Goal: Transaction & Acquisition: Subscribe to service/newsletter

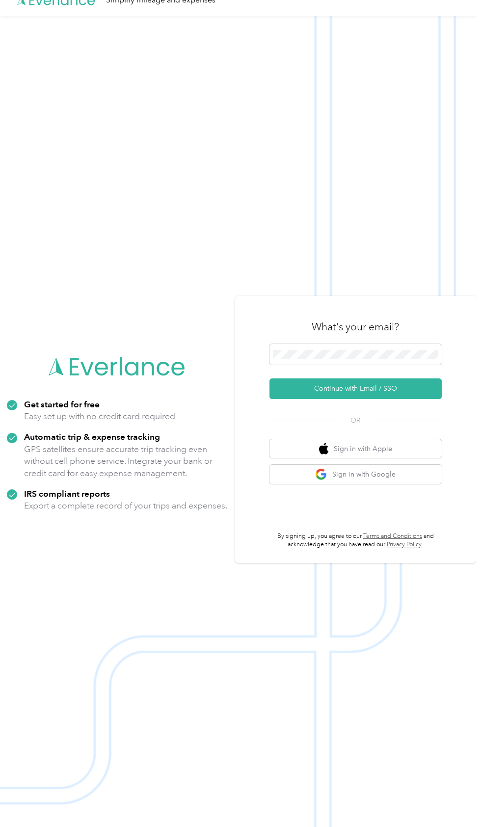
scroll to position [31, 0]
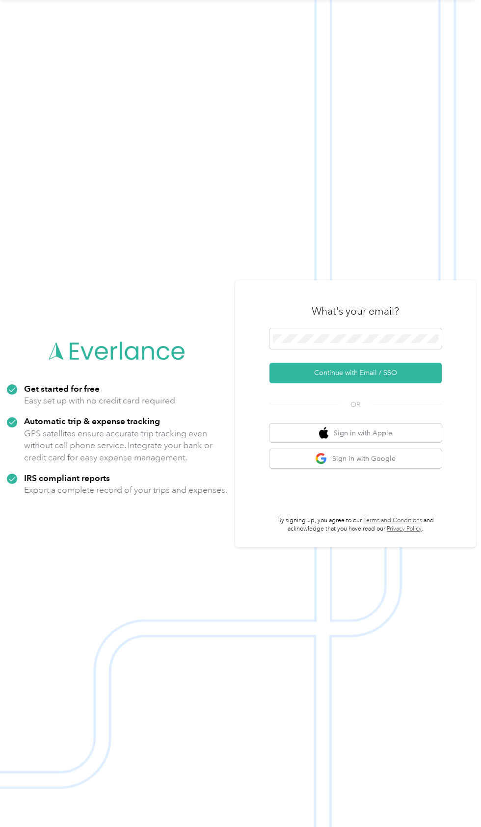
click at [62, 468] on div "Get started for free Easy set up with no credit card required Automatic trip & …" at bounding box center [117, 444] width 221 height 122
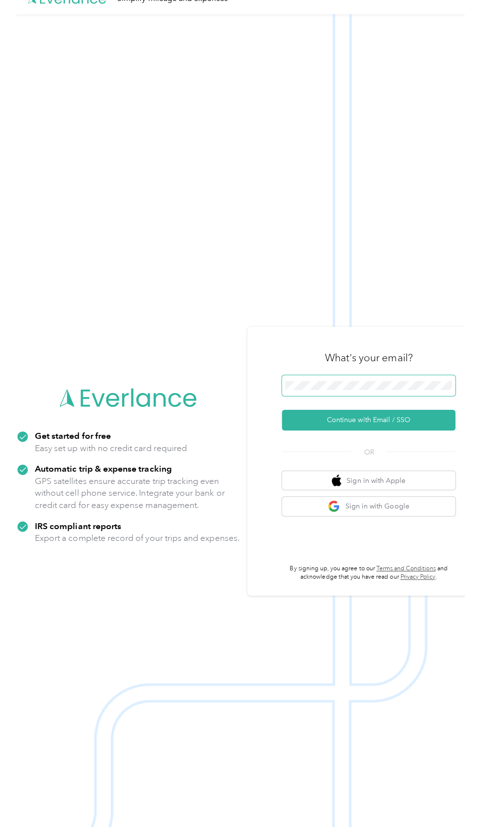
scroll to position [17, 0]
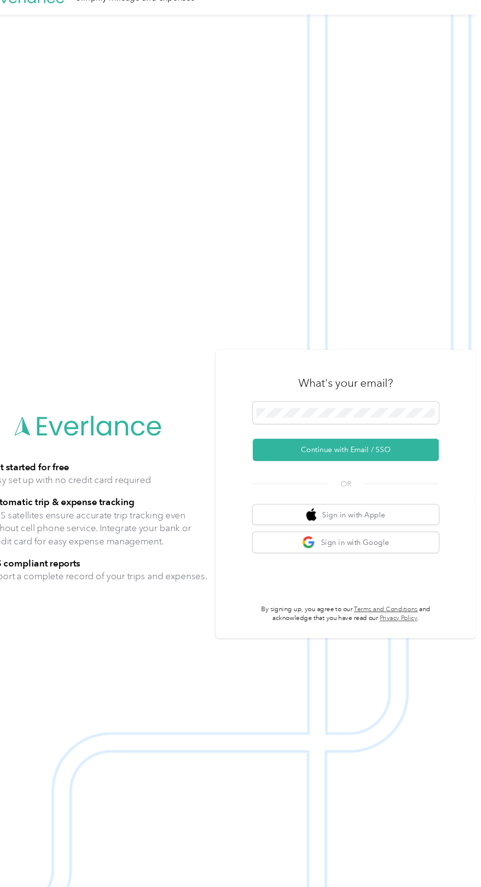
click at [208, 94] on img at bounding box center [238, 457] width 476 height 887
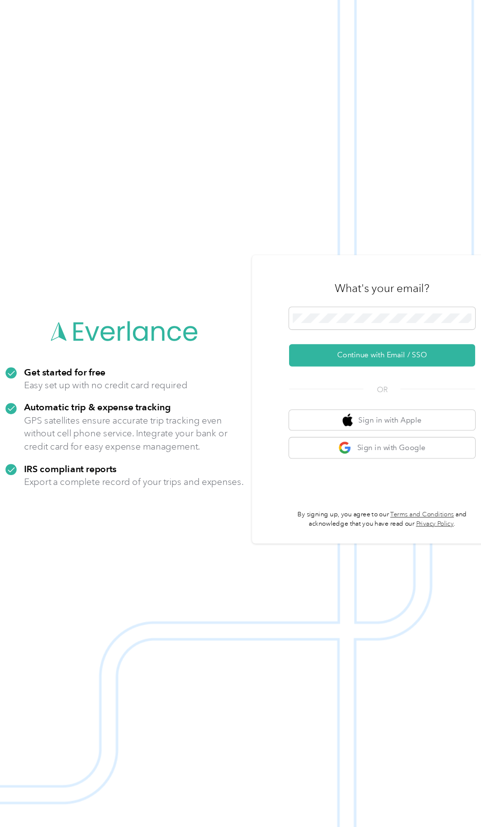
scroll to position [0, 0]
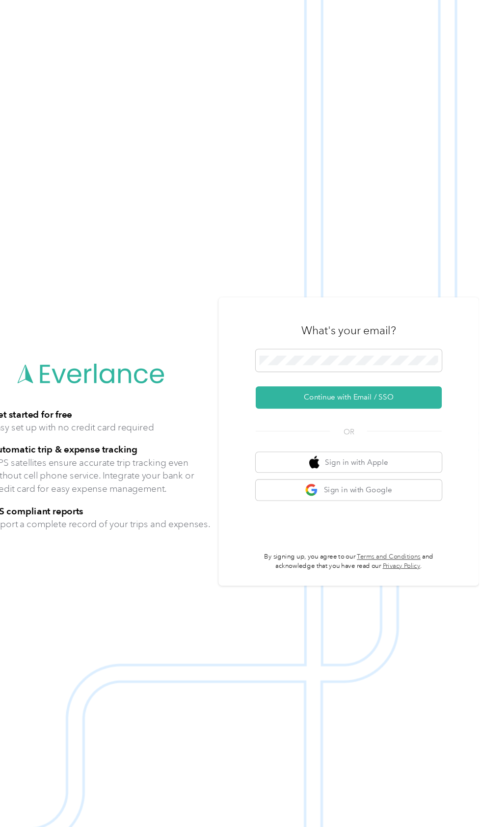
click at [173, 189] on img at bounding box center [238, 444] width 476 height 827
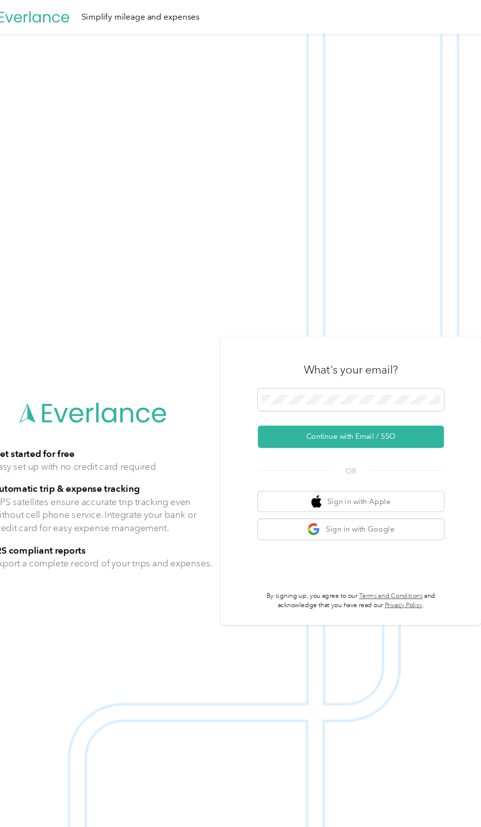
click at [240, 415] on div "What's your email? Continue with Email / SSO OR Sign in with Apple Sign in with…" at bounding box center [355, 445] width 241 height 267
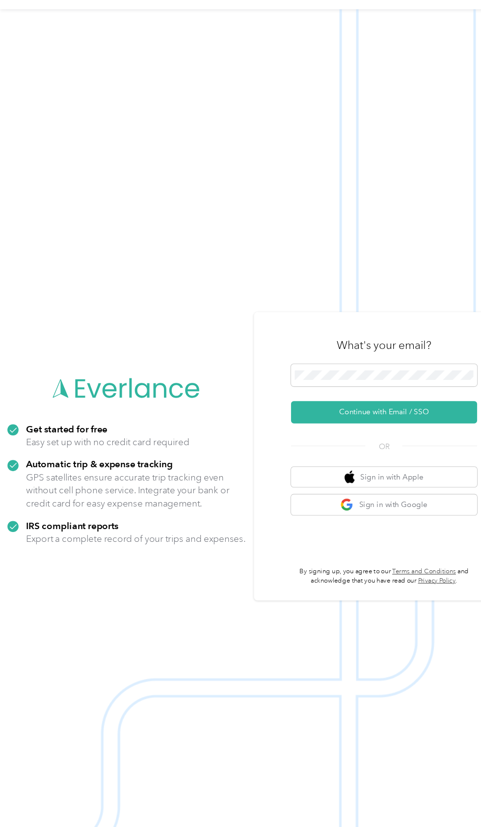
click at [255, 85] on img at bounding box center [238, 444] width 476 height 827
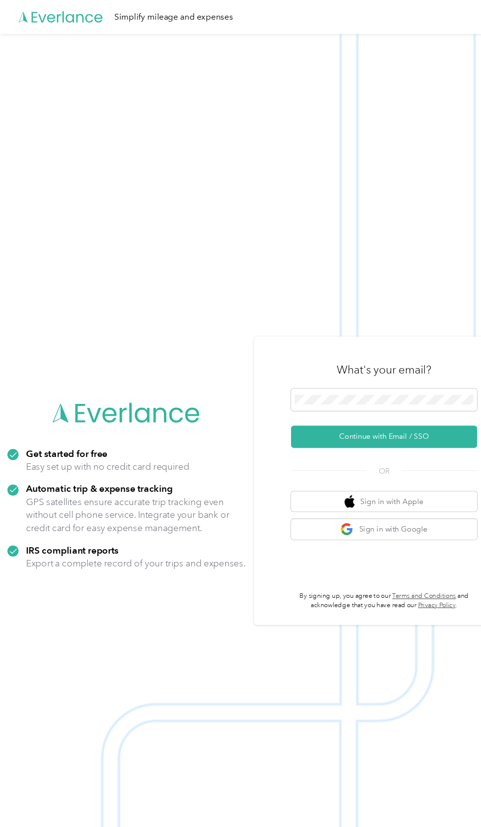
click at [168, 71] on img at bounding box center [238, 444] width 476 height 827
click at [266, 2] on div "Simplify mileage and expenses" at bounding box center [238, 15] width 476 height 31
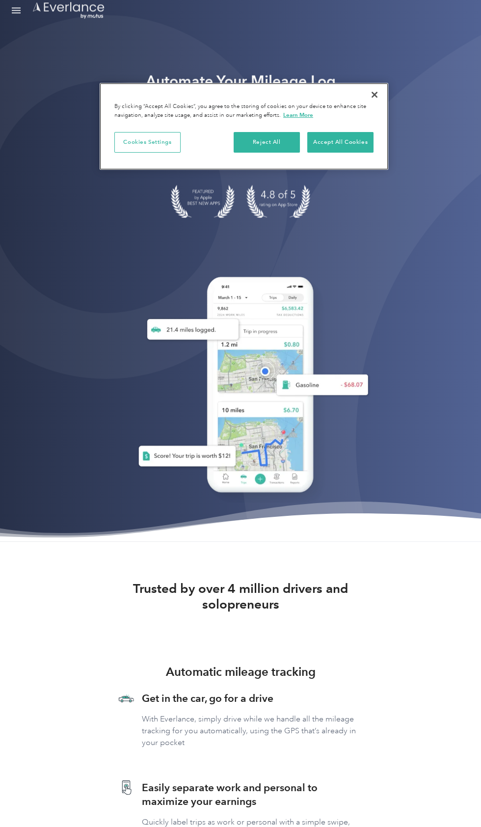
click at [263, 112] on div "By clicking “Accept All Cookies”, you agree to the storing of cookies on your d…" at bounding box center [243, 111] width 259 height 17
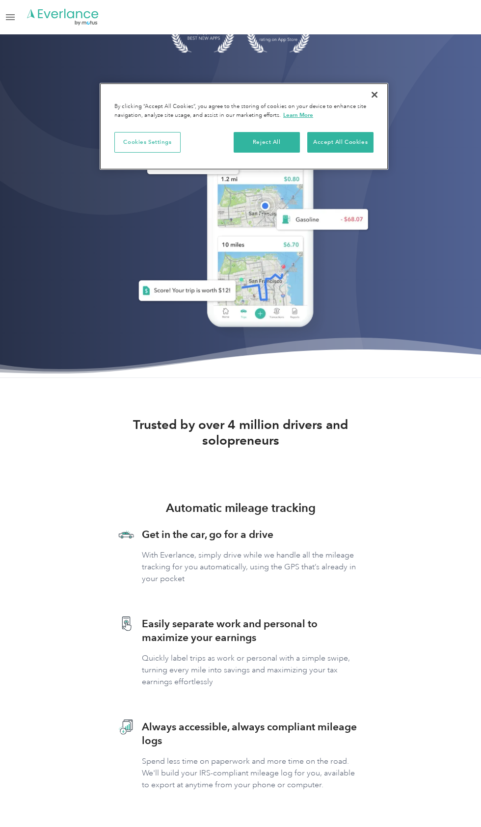
scroll to position [495, 0]
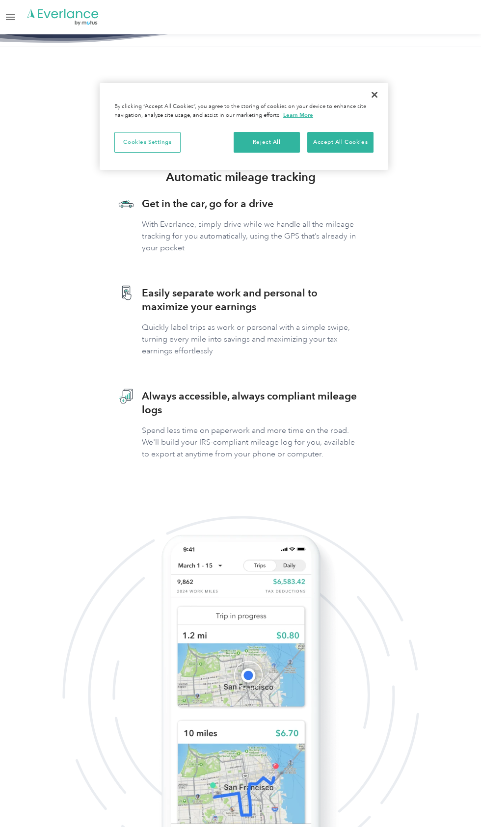
click at [175, 80] on div "Trusted by over 4 million drivers and solopreneurs Automatic mileage tracking G…" at bounding box center [240, 489] width 481 height 885
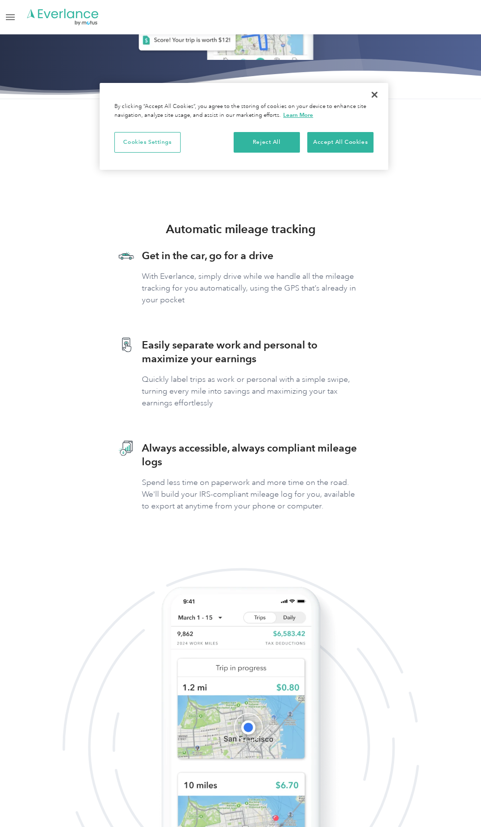
scroll to position [426, 0]
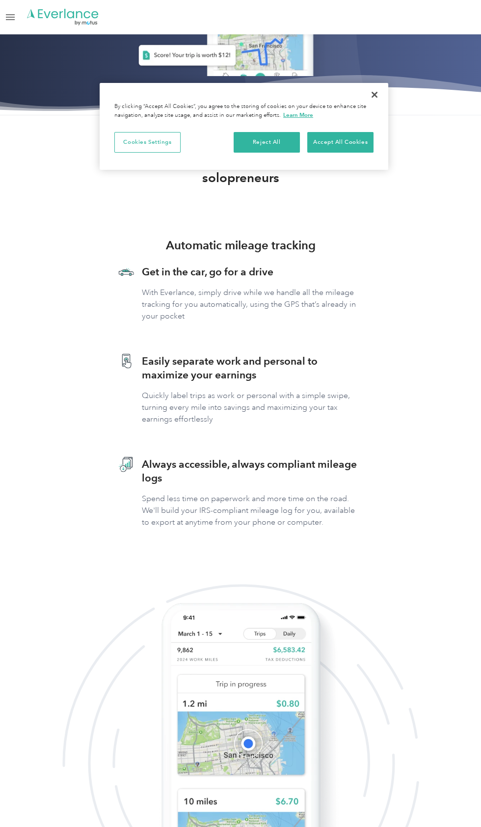
click at [200, 359] on h3 "Easily separate work and personal to maximize your earnings" at bounding box center [252, 367] width 221 height 27
click at [243, 84] on div "By clicking “Accept All Cookies”, you agree to the storing of cookies on your d…" at bounding box center [244, 104] width 289 height 42
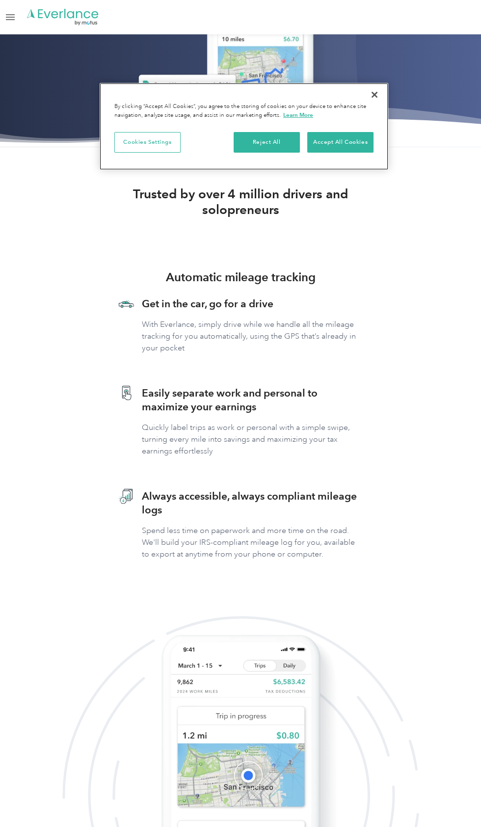
scroll to position [409, 0]
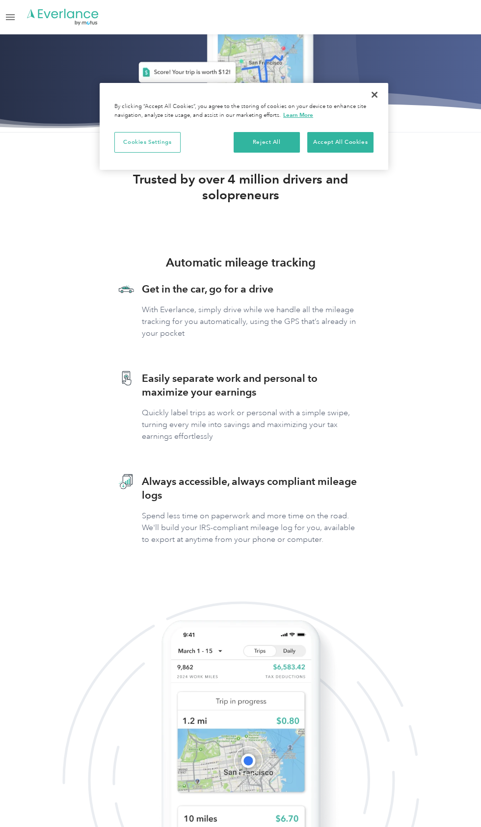
click at [285, 17] on div "Solutions For companies Easy vehicle reimbursements For self-employed Maximize …" at bounding box center [240, 17] width 477 height 34
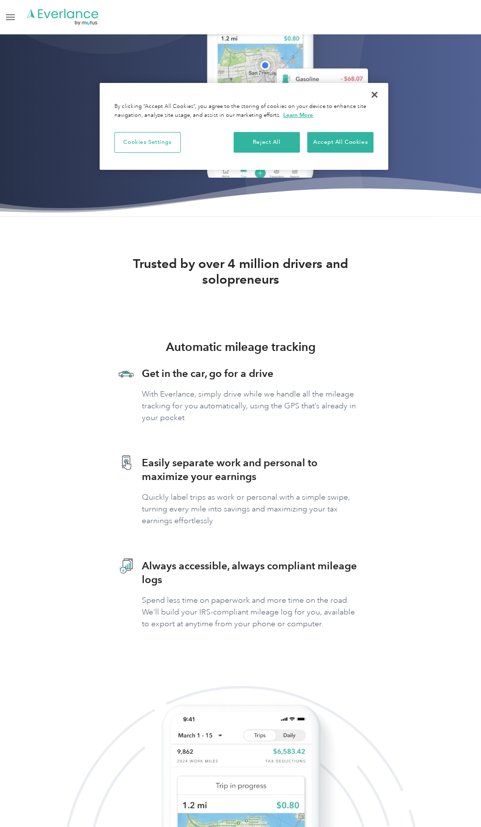
scroll to position [304, 0]
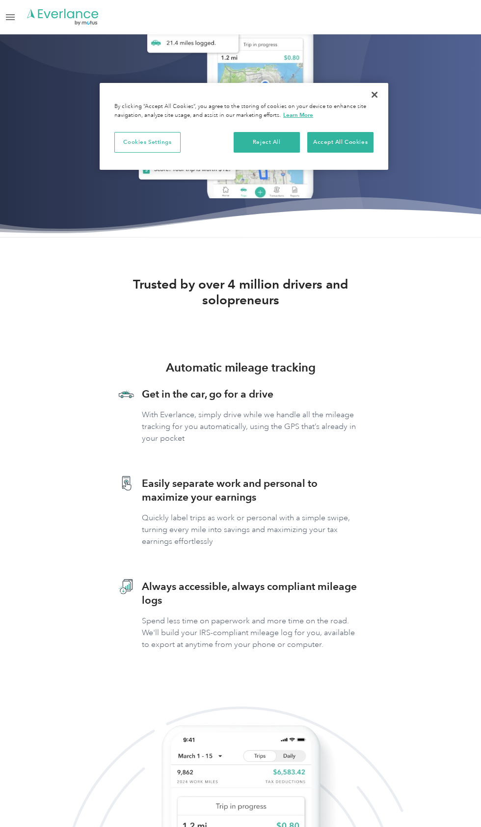
click at [404, 19] on div "Solutions For companies Easy vehicle reimbursements For self-employed Maximize …" at bounding box center [240, 17] width 477 height 34
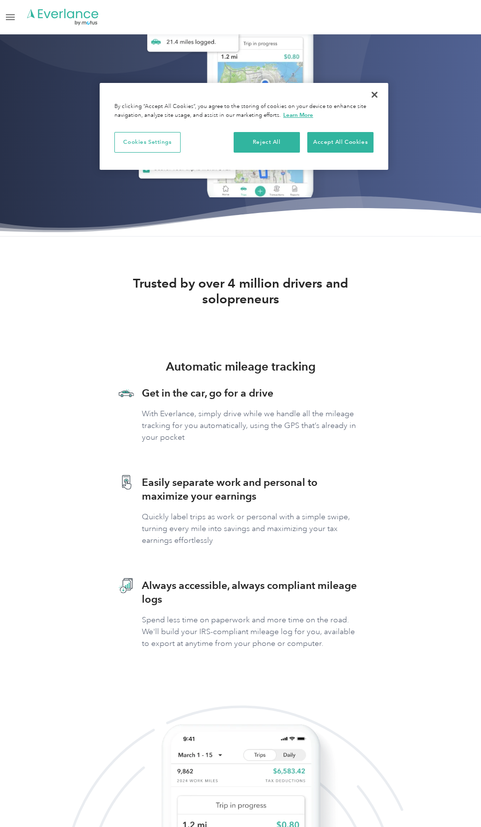
scroll to position [301, 0]
